Goal: Task Accomplishment & Management: Complete application form

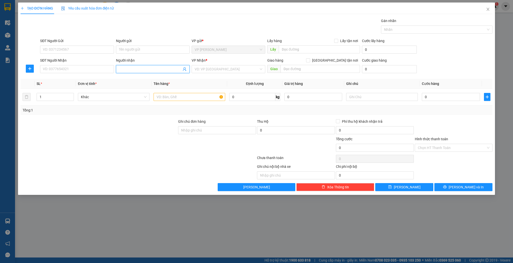
click at [131, 68] on input "Người nhận" at bounding box center [150, 69] width 63 height 6
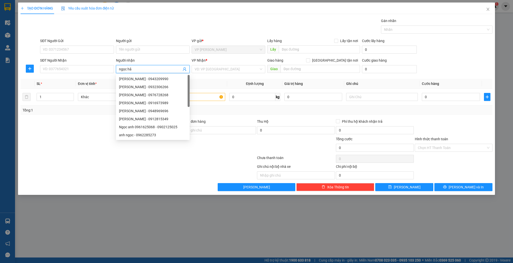
type input "[PERSON_NAME]"
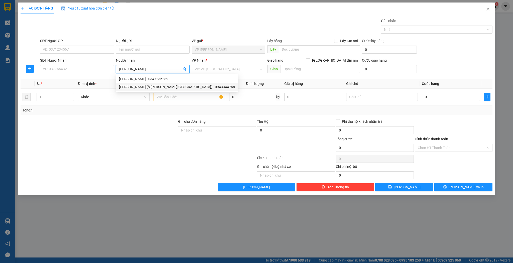
click at [139, 85] on div "[PERSON_NAME] (ô [PERSON_NAME][GEOGRAPHIC_DATA]) - 0943344768" at bounding box center [177, 87] width 116 height 6
type input "0943344768"
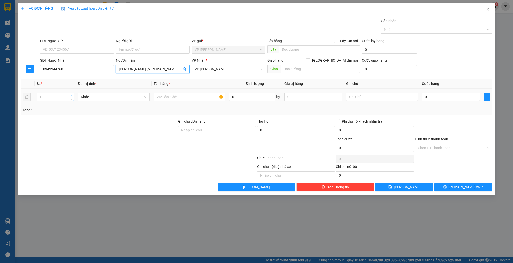
type input "[PERSON_NAME] (ô [PERSON_NAME])"
type input "2"
click at [72, 95] on icon "up" at bounding box center [71, 96] width 2 height 2
click at [159, 97] on input "text" at bounding box center [190, 97] width 72 height 8
type input "[DATE] đơ xốc 1 tấm chắn"
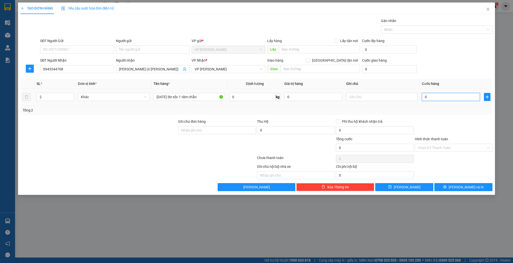
click at [432, 96] on input "0" at bounding box center [451, 97] width 58 height 8
type input "1"
type input "15"
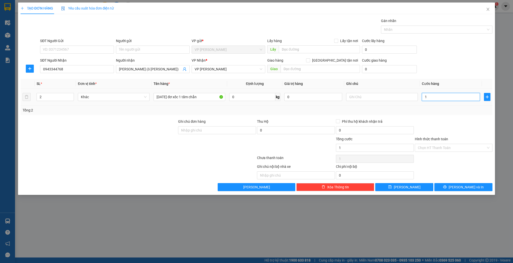
type input "15"
type input "150"
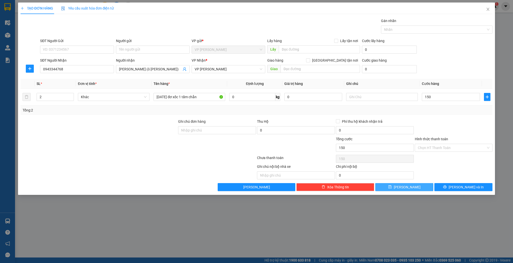
type input "150.000"
click at [406, 185] on span "[PERSON_NAME]" at bounding box center [407, 187] width 27 height 6
type input "1"
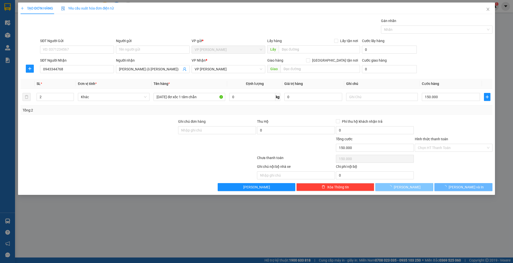
type input "0"
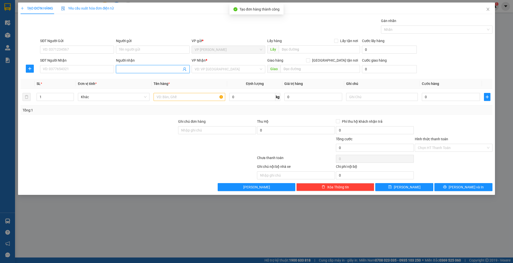
click at [135, 69] on input "Người nhận" at bounding box center [150, 69] width 63 height 6
type input "d"
type input "đại đạt"
click at [132, 78] on div "Đại đạt - 0948189838" at bounding box center [153, 79] width 68 height 6
type input "0948189838"
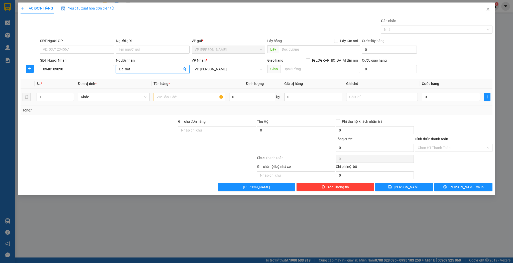
type input "Đại đạt"
click at [170, 97] on input "text" at bounding box center [190, 97] width 72 height 8
type input "kiện kính"
click at [431, 96] on input "0" at bounding box center [451, 97] width 58 height 8
type input "1"
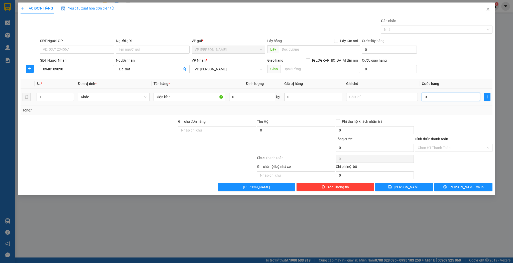
type input "1"
type input "10"
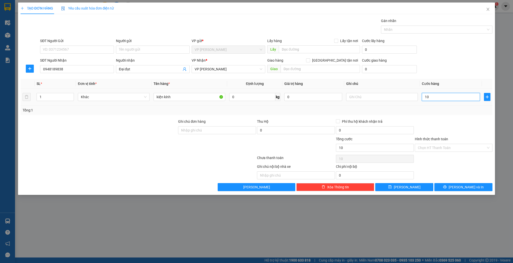
type input "100"
type input "100.000"
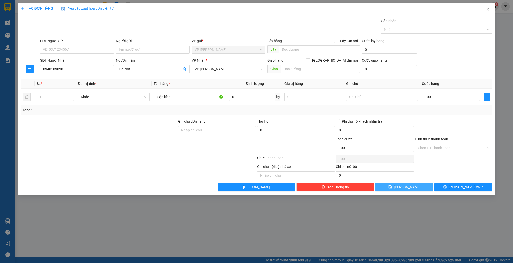
type input "100.000"
click at [409, 186] on span "[PERSON_NAME]" at bounding box center [407, 187] width 27 height 6
type input "0"
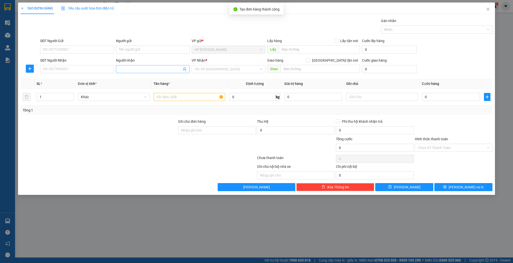
click at [129, 67] on input "Người nhận" at bounding box center [150, 69] width 63 height 6
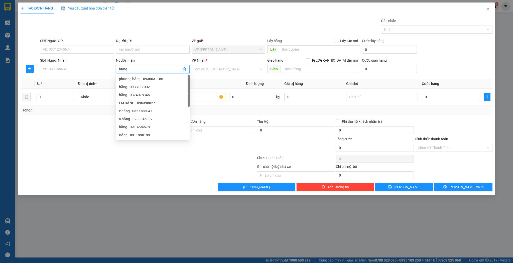
type input "bằng s"
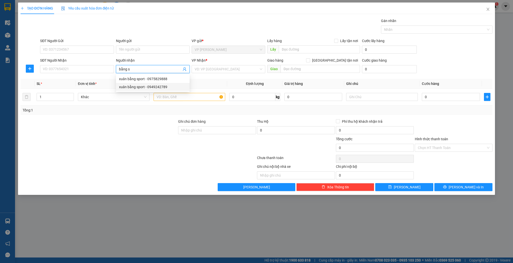
click at [137, 85] on div "xuân bằng sport - 0949242789" at bounding box center [153, 87] width 68 height 6
type input "0949242789"
type input "xuân bằng sport"
type input "2"
click at [70, 95] on span "up" at bounding box center [71, 95] width 3 height 3
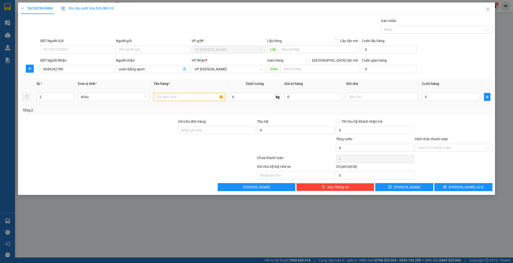
click at [171, 97] on input "text" at bounding box center [190, 97] width 72 height 8
type input "thùng"
click at [444, 95] on input "0" at bounding box center [451, 97] width 58 height 8
type input "9"
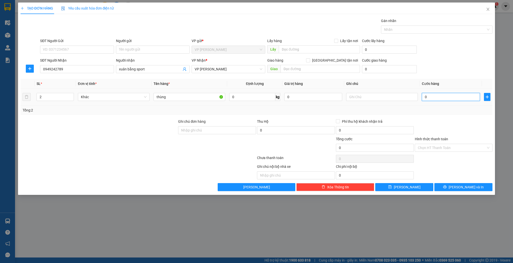
type input "9"
type input "90"
type input "90.000"
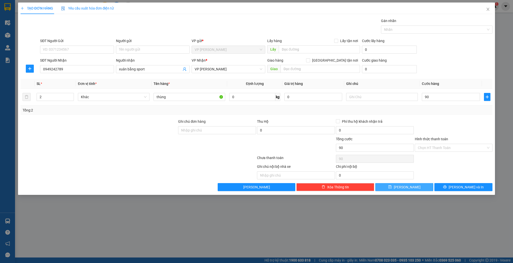
type input "90.000"
click at [392, 185] on icon "save" at bounding box center [389, 186] width 3 height 3
type input "1"
type input "0"
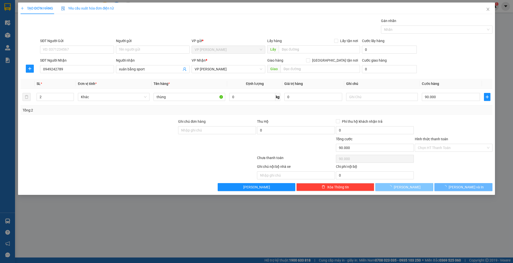
type input "0"
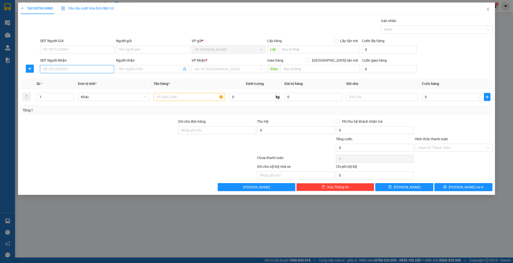
click at [99, 70] on input "SĐT Người Nhận" at bounding box center [77, 69] width 74 height 8
click at [79, 79] on div "0906322299 - in trí [GEOGRAPHIC_DATA]" at bounding box center [77, 79] width 68 height 6
type input "0906322299"
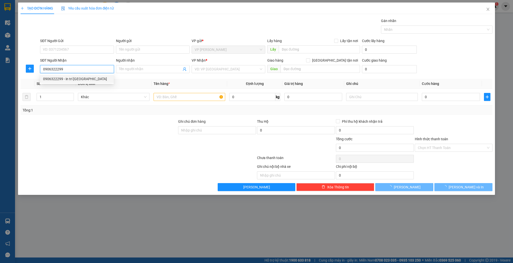
type input "in trí việt"
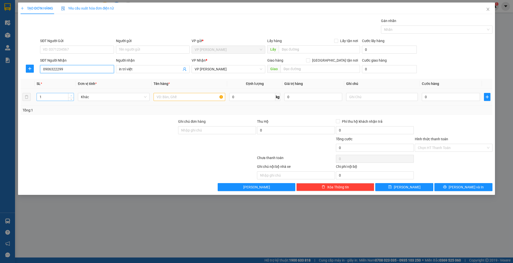
type input "0906322299"
type input "2"
click at [71, 94] on span "up" at bounding box center [71, 95] width 3 height 3
click at [181, 98] on input "text" at bounding box center [190, 97] width 72 height 8
type input "tập giấy"
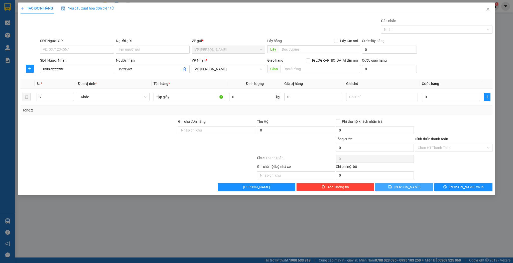
click at [392, 186] on icon "save" at bounding box center [390, 187] width 4 height 4
type input "1"
click at [489, 9] on icon "close" at bounding box center [488, 9] width 4 height 4
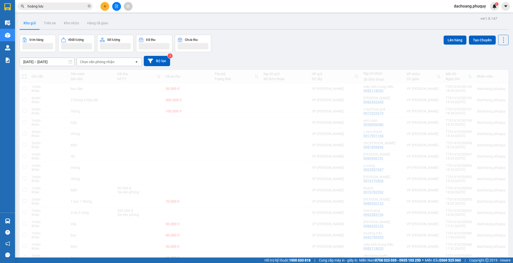
click at [486, 12] on div "Kết quả tìm kiếm ( 269 ) Bộ lọc Mã ĐH Trạng thái Món hàng Thu hộ Tổng cước Chưa…" at bounding box center [256, 6] width 513 height 13
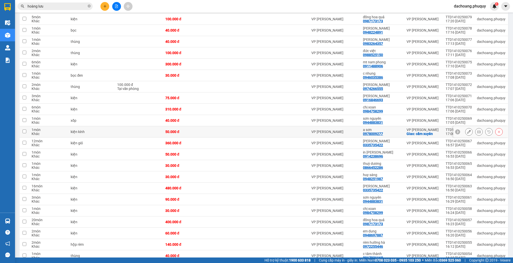
scroll to position [376, 0]
